Goal: Task Accomplishment & Management: Manage account settings

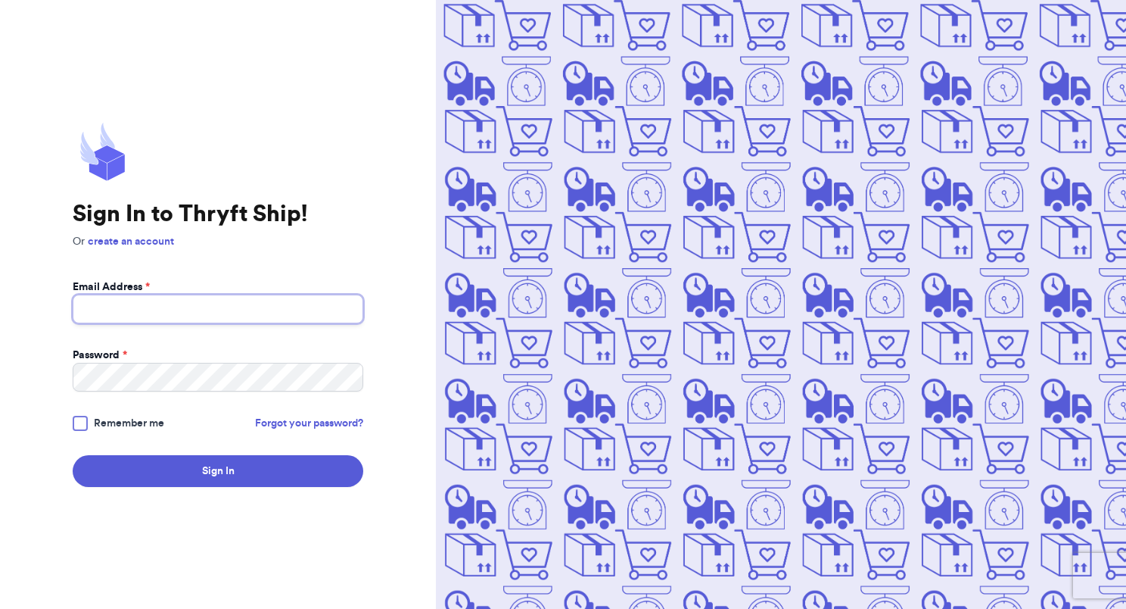
type input "rxiong96@gmail.com"
click at [195, 463] on button "Sign In" at bounding box center [218, 471] width 291 height 32
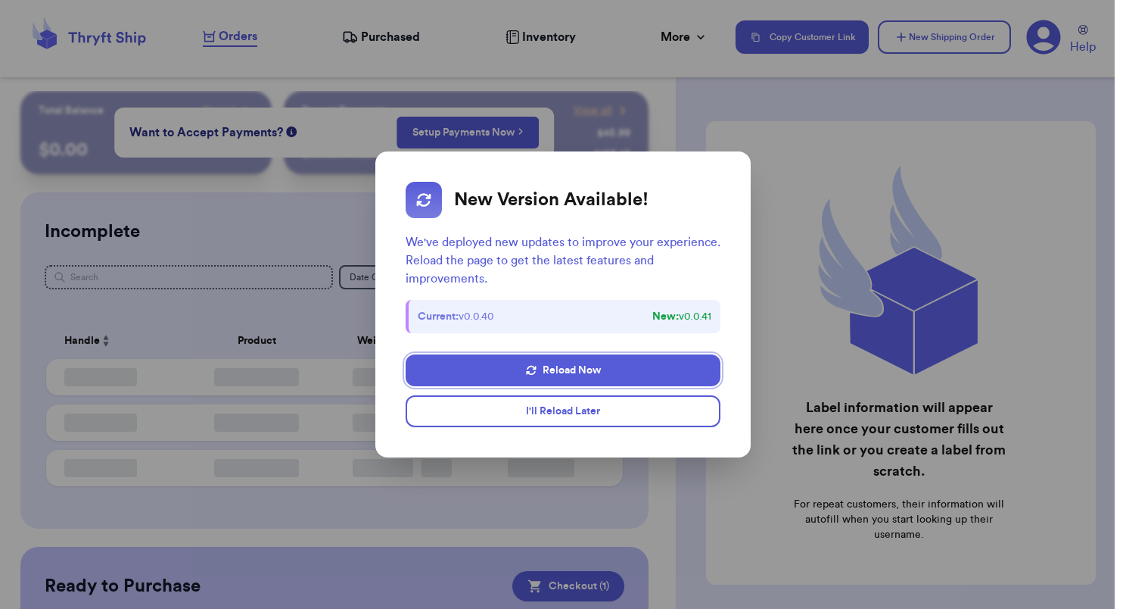
checkbox input "true"
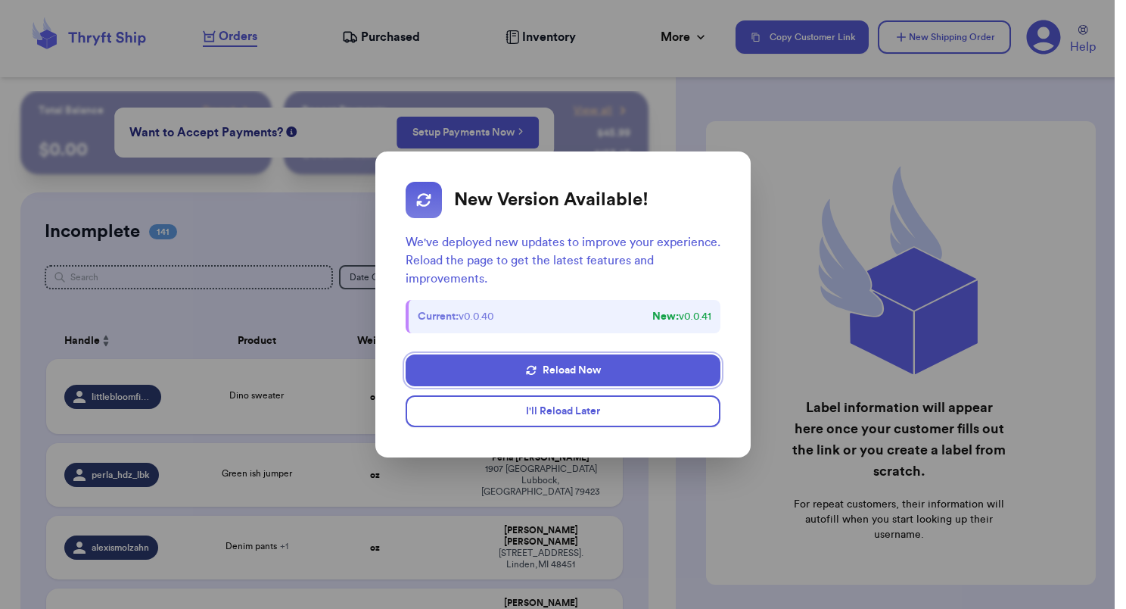
click at [627, 419] on button "I'll Reload Later" at bounding box center [563, 411] width 315 height 32
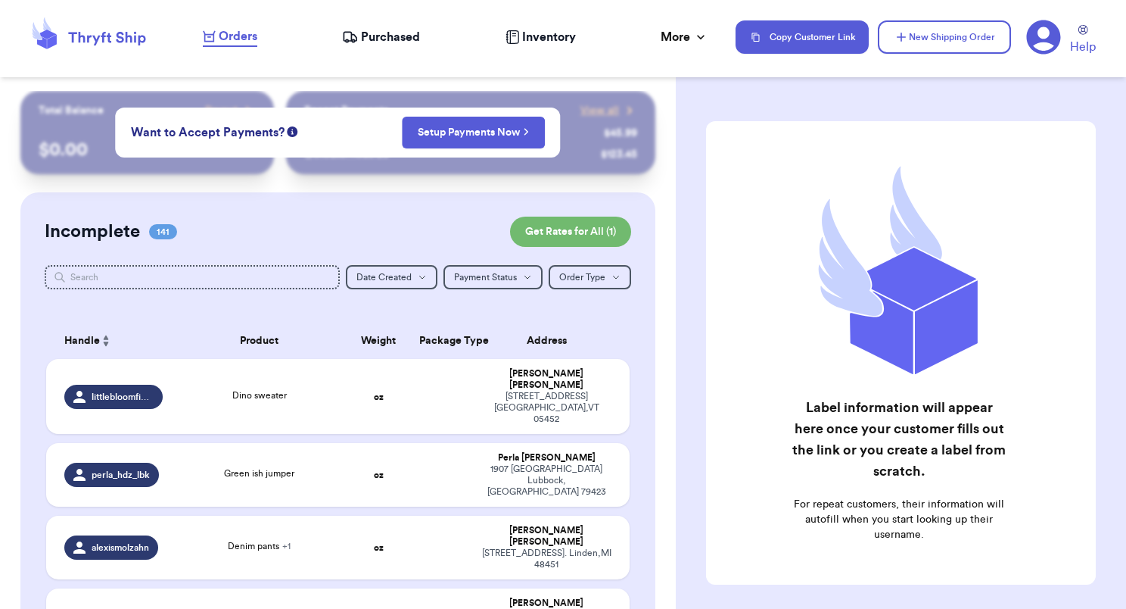
click at [420, 396] on td at bounding box center [441, 396] width 63 height 75
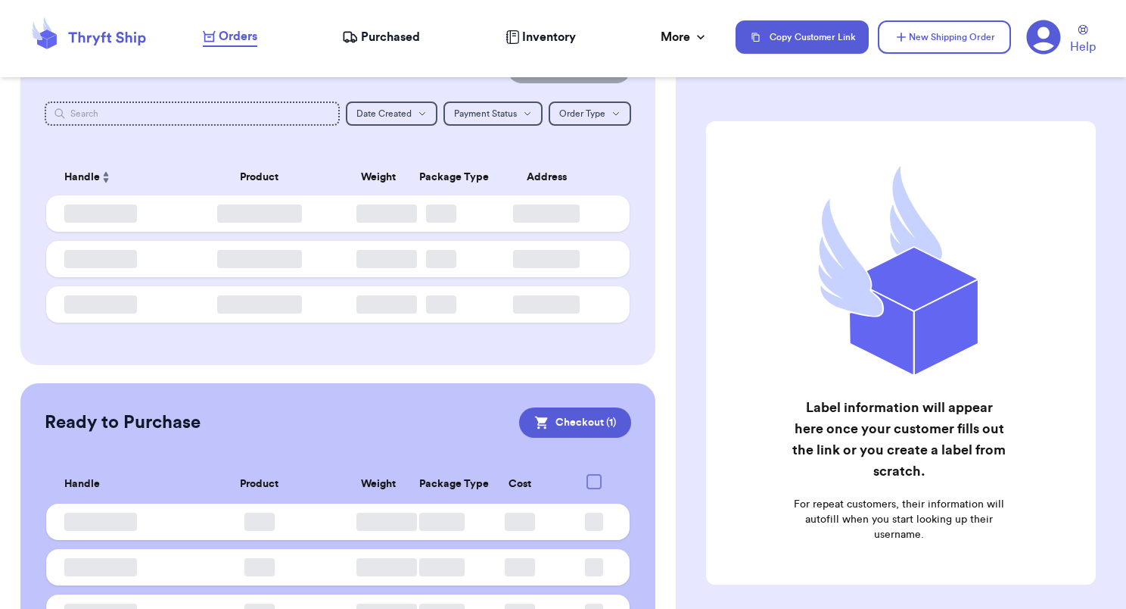
scroll to position [245, 0]
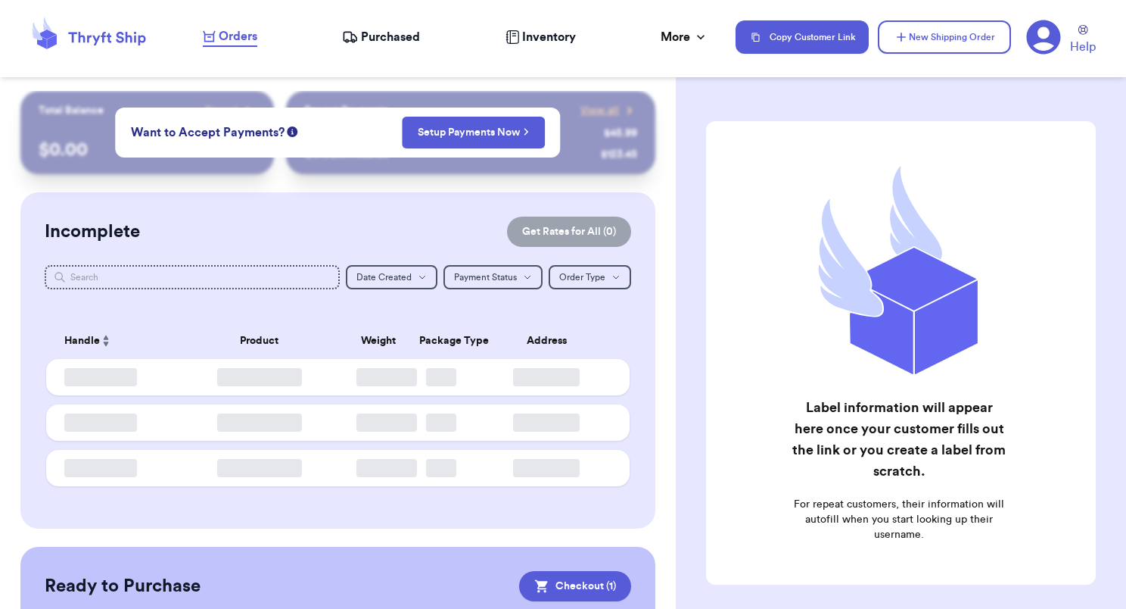
click at [480, 139] on link "Setup Payments Now" at bounding box center [473, 132] width 111 height 15
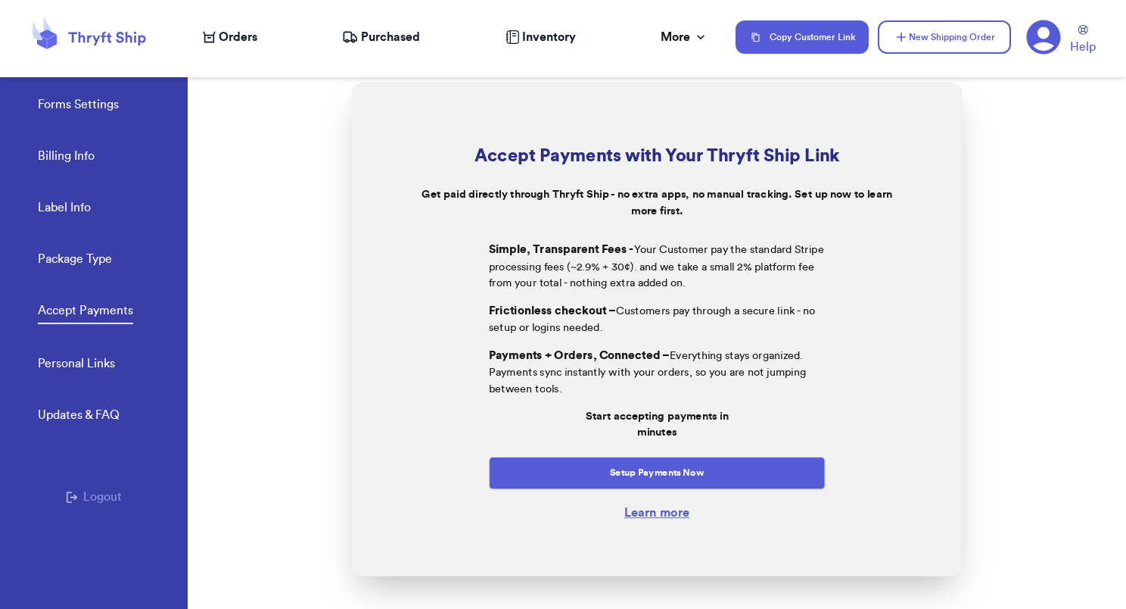
click at [657, 477] on button "Setup Payments Now" at bounding box center [657, 473] width 337 height 33
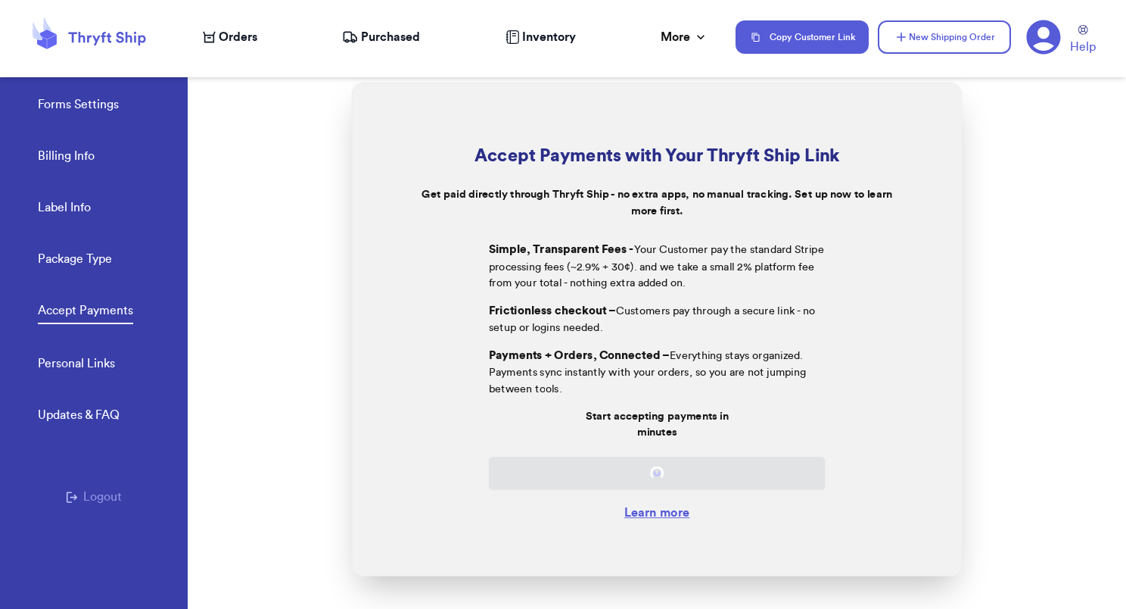
click at [237, 34] on span "Orders" at bounding box center [238, 37] width 39 height 18
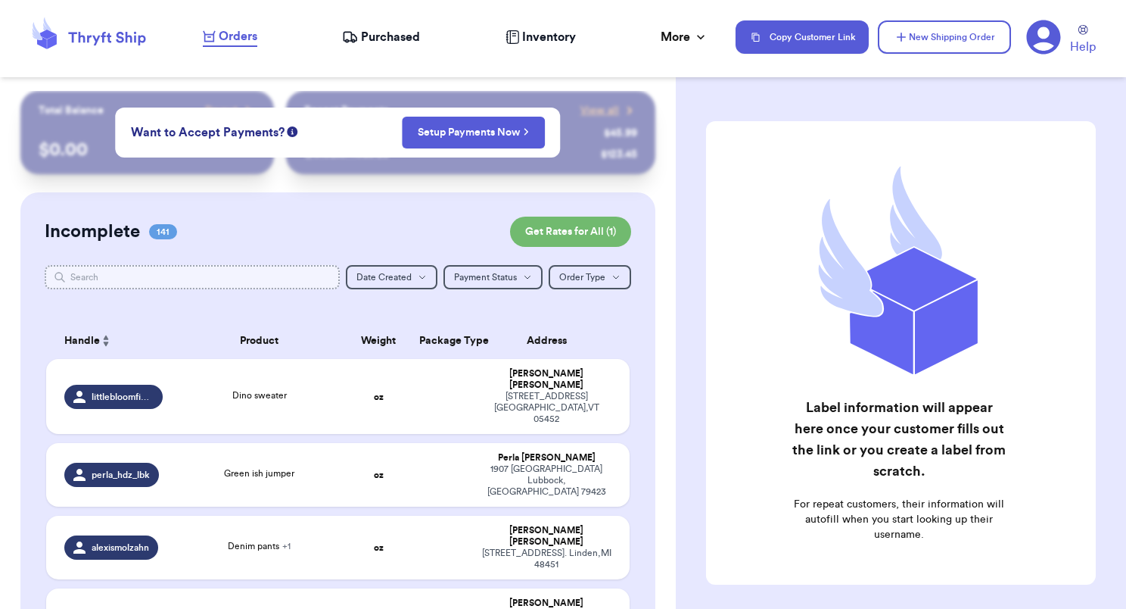
click at [157, 279] on input "text" at bounding box center [192, 277] width 295 height 24
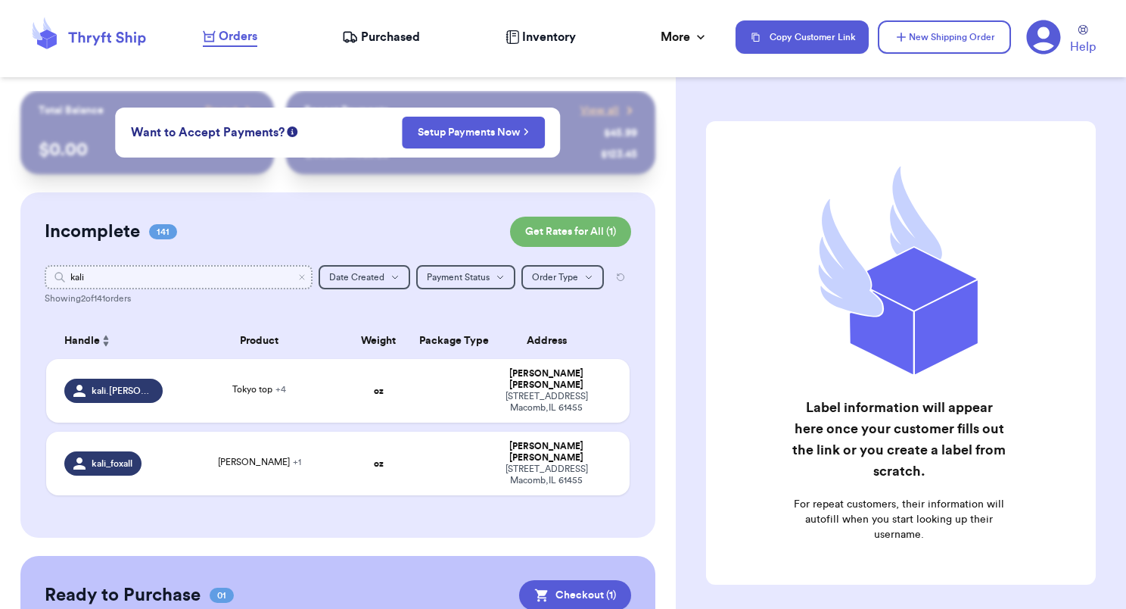
type input "kali"
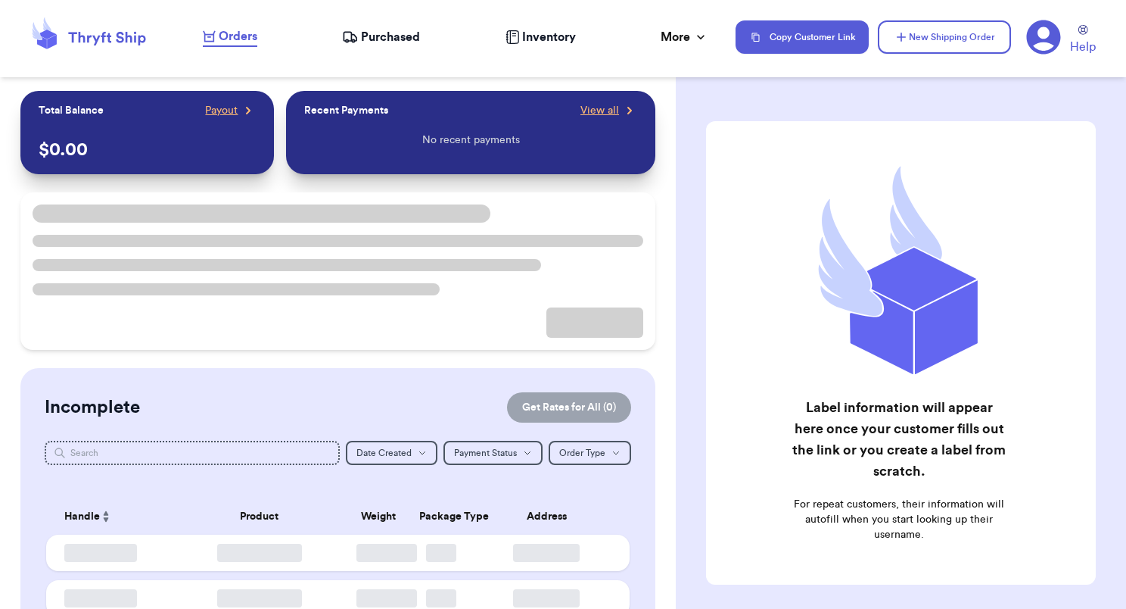
checkbox input "true"
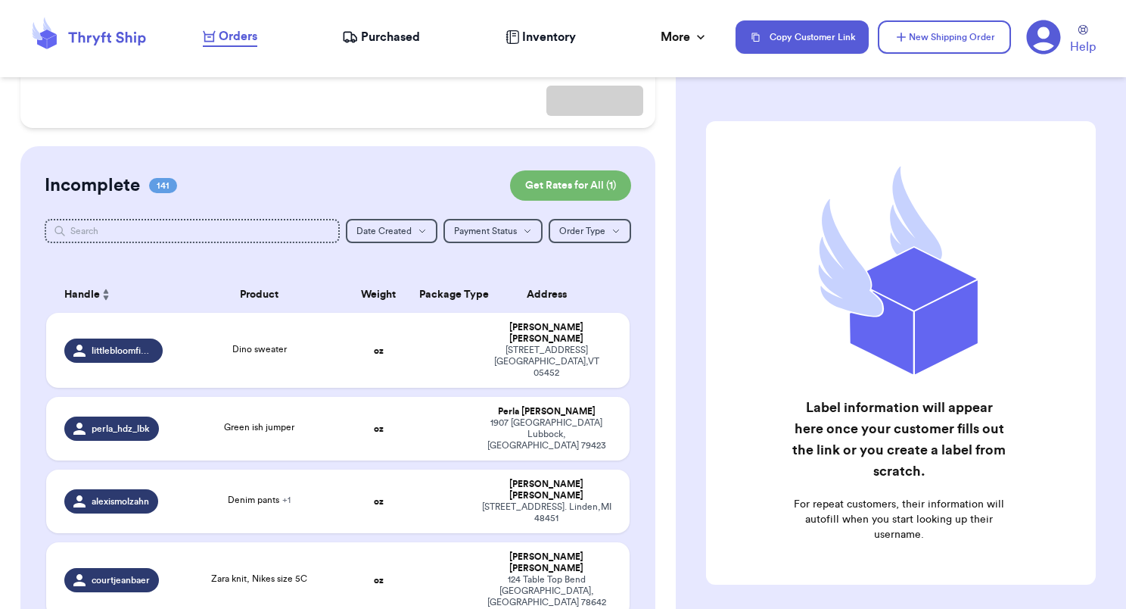
scroll to position [303, 0]
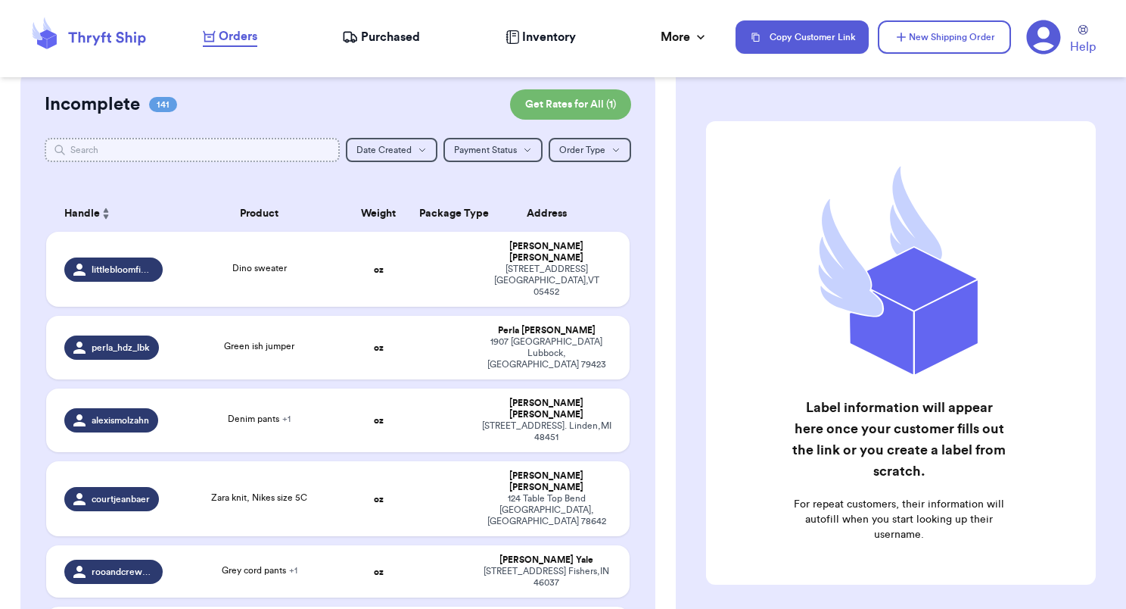
click at [187, 161] on input "text" at bounding box center [192, 150] width 295 height 24
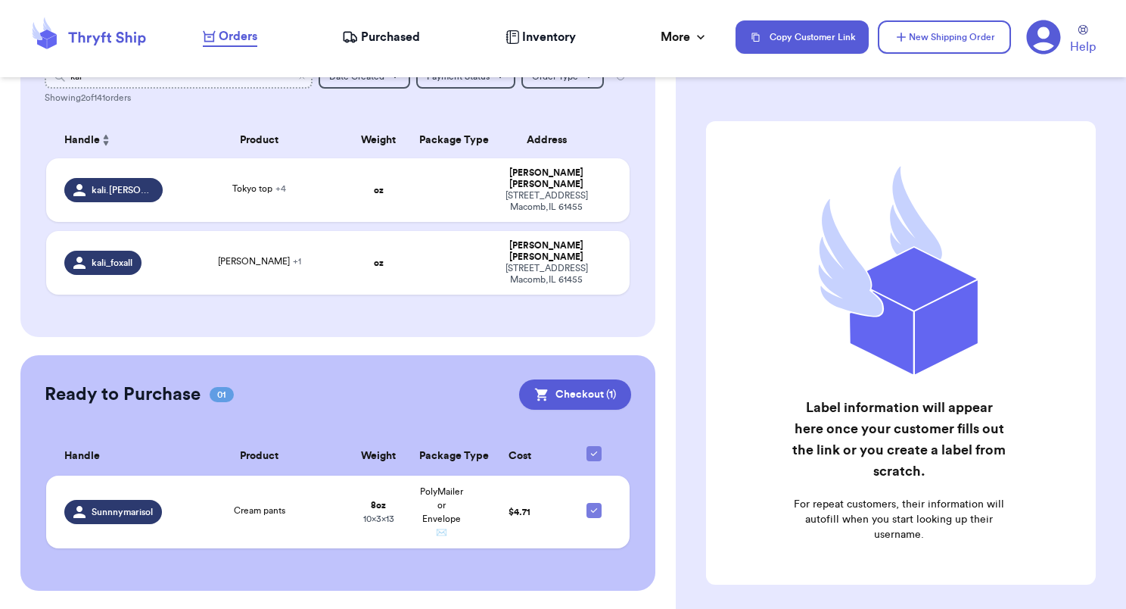
scroll to position [177, 0]
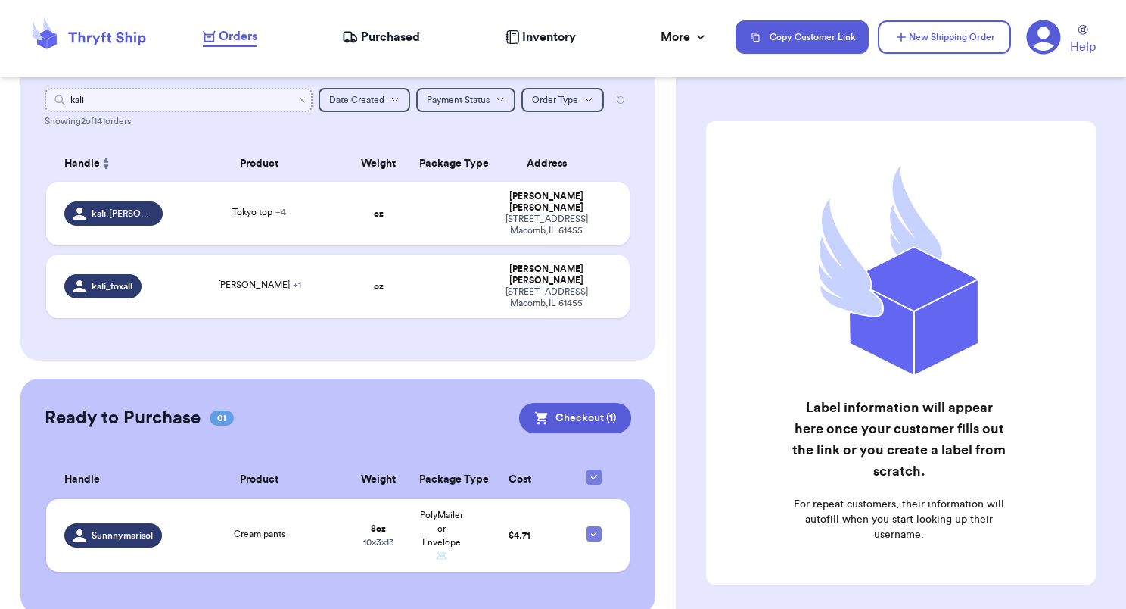
type input "kali"
click at [289, 213] on div "Tokyo top + 4" at bounding box center [259, 213] width 157 height 17
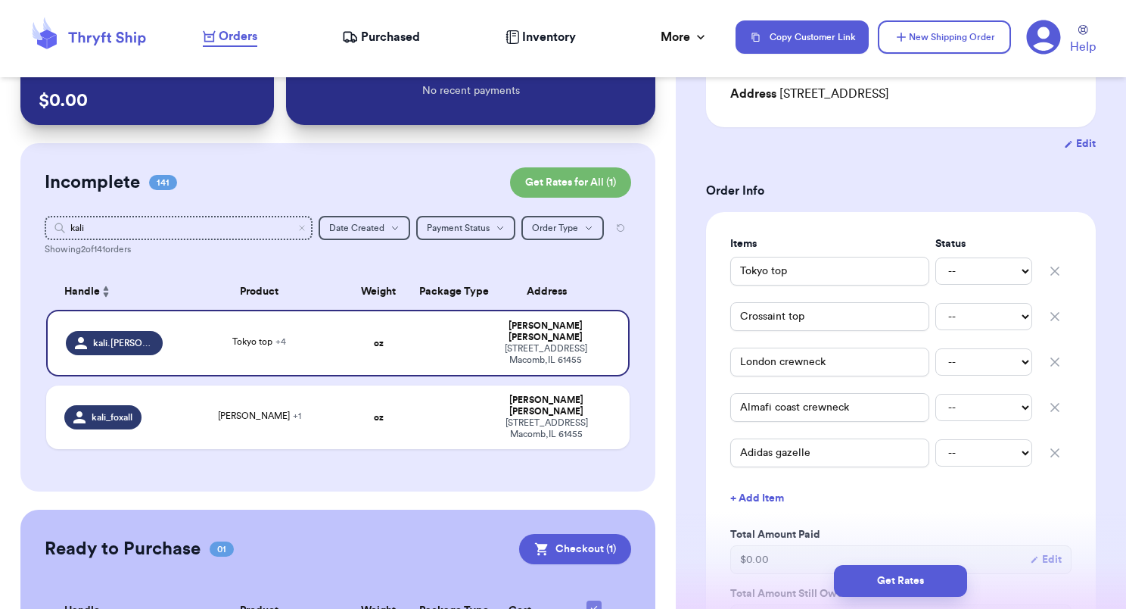
scroll to position [28, 0]
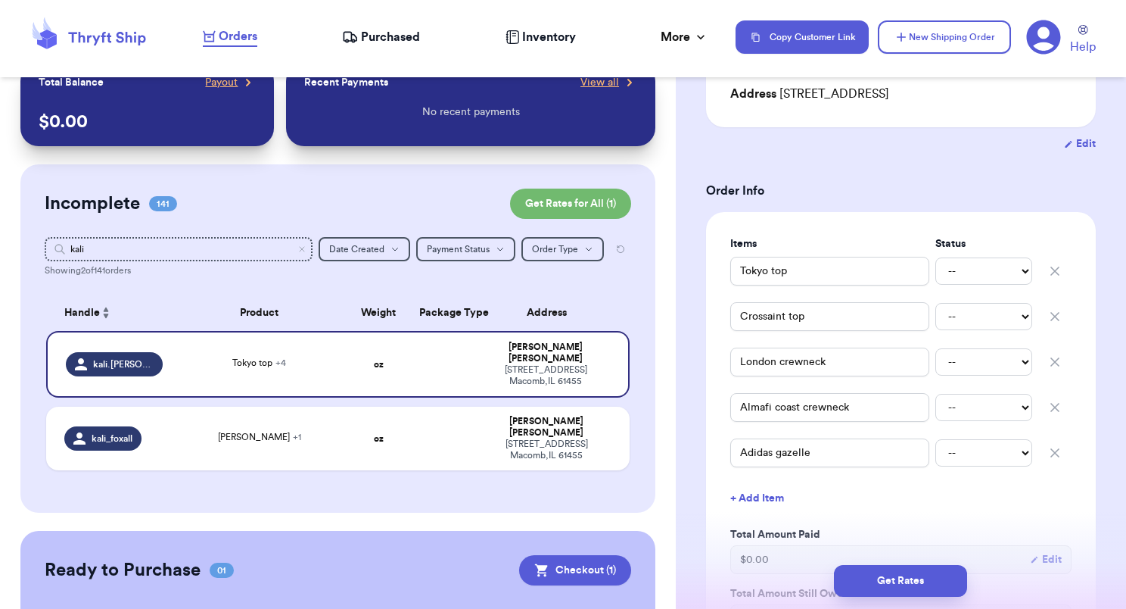
click at [1048, 270] on icon "button" at bounding box center [1055, 270] width 15 height 15
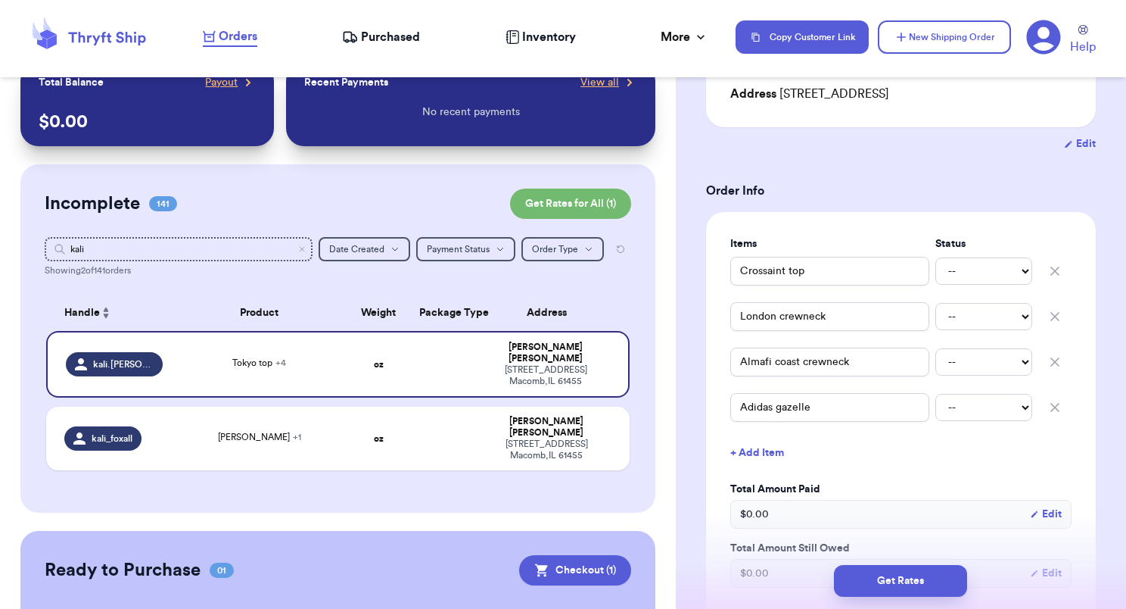
type input "Crossaint top"
type input "London crewneck"
type input "Almafi coast crewneck"
type input "Adidas gazelle"
click at [1048, 273] on icon "button" at bounding box center [1055, 270] width 15 height 15
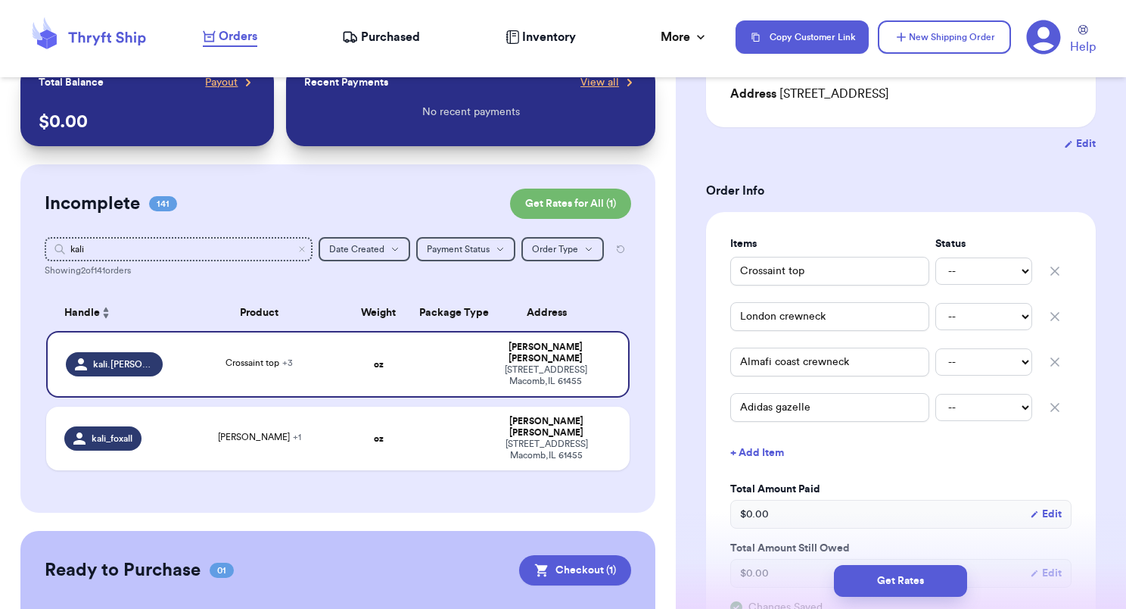
type input "London crewneck"
type input "Almafi coast crewneck"
type input "Adidas gazelle"
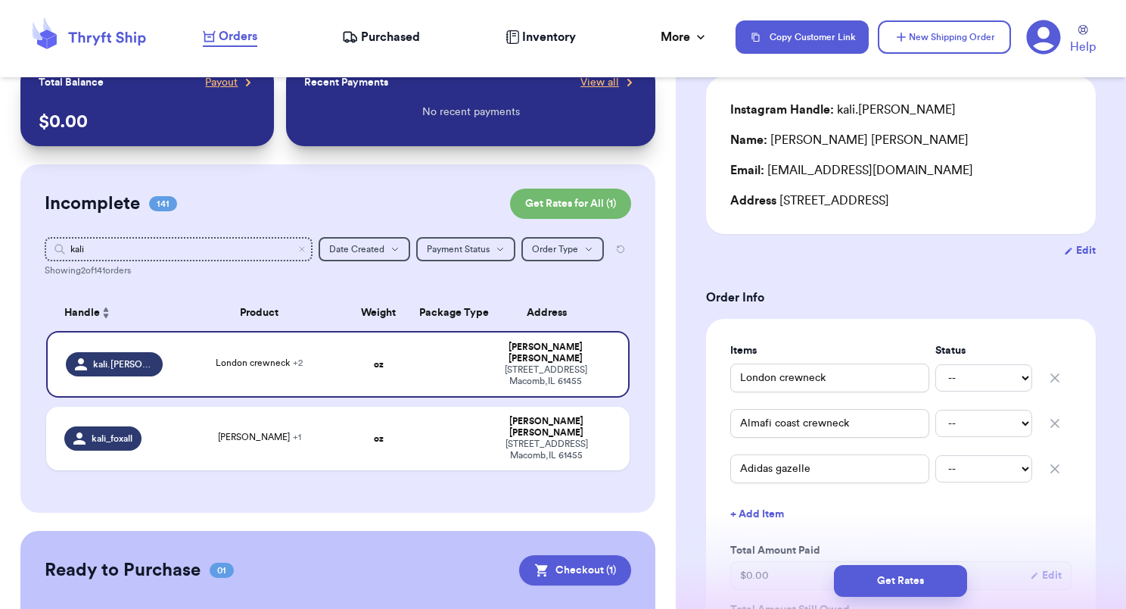
scroll to position [0, 0]
